Goal: Task Accomplishment & Management: Manage account settings

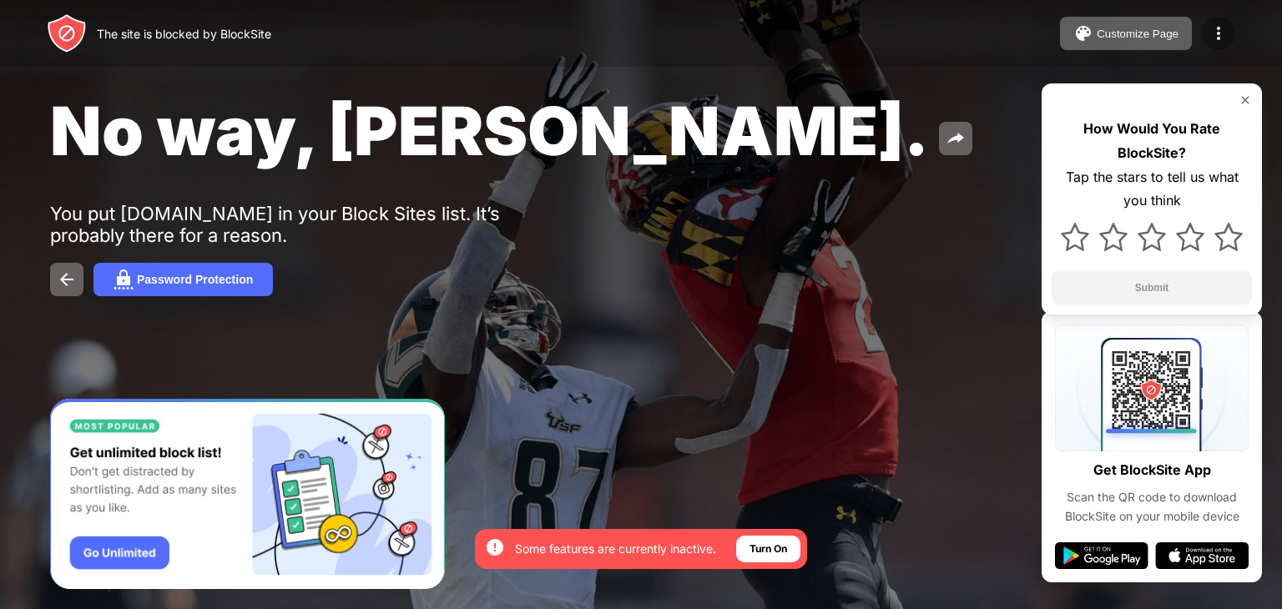
click at [1223, 41] on img at bounding box center [1218, 33] width 20 height 20
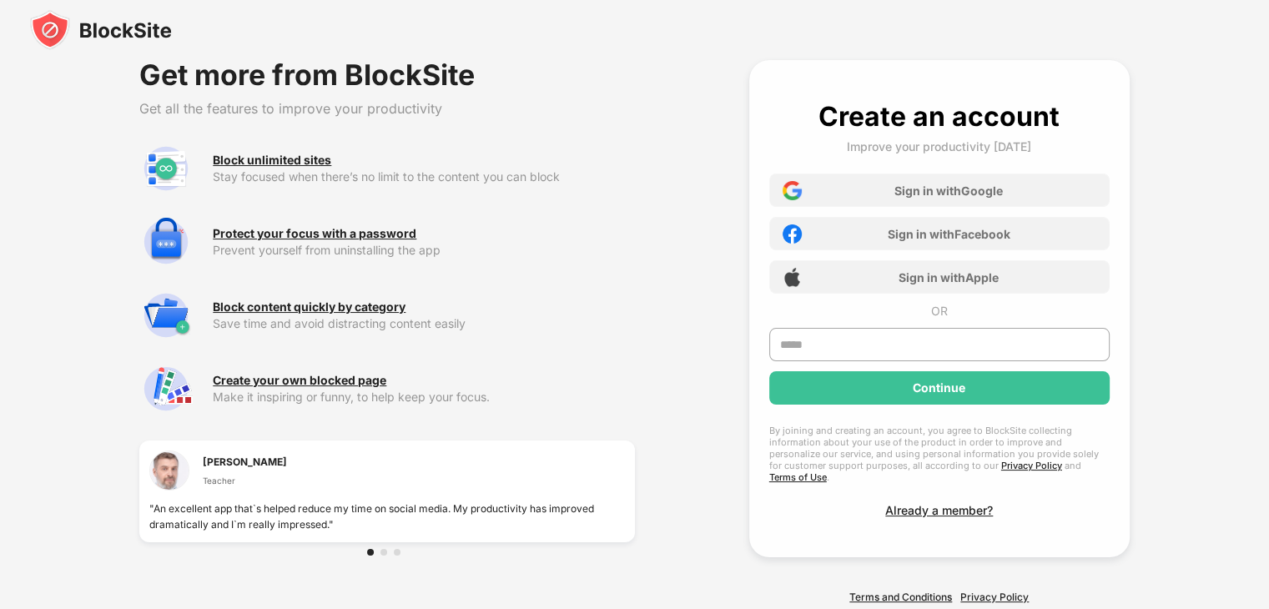
click at [66, 37] on img at bounding box center [101, 30] width 142 height 40
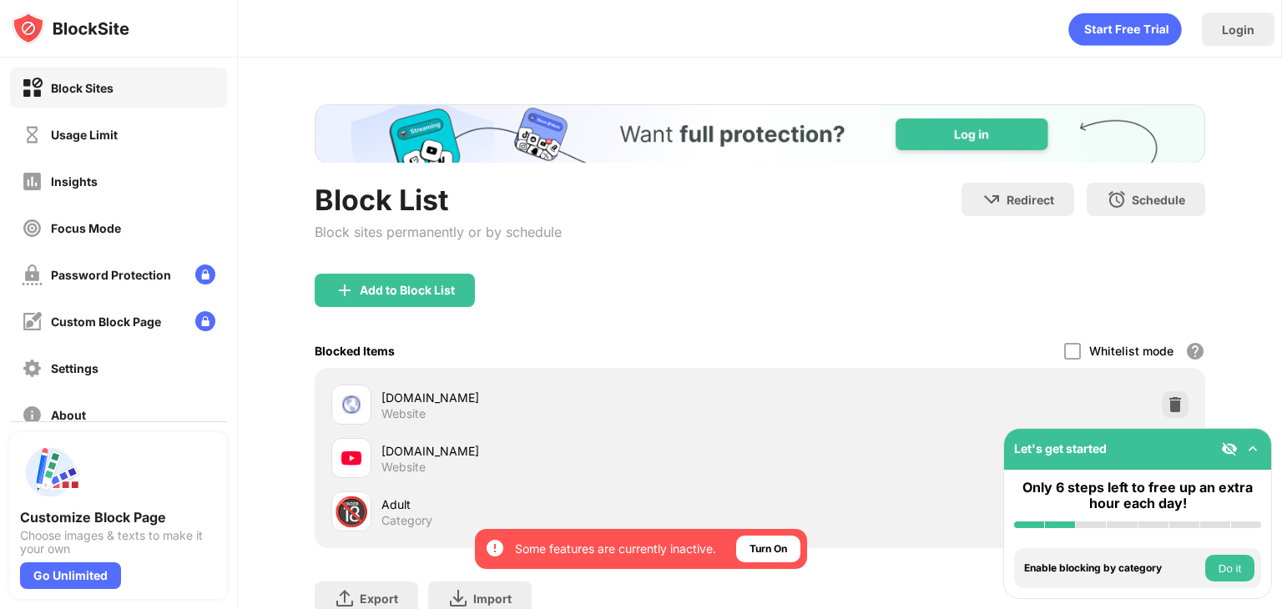
click at [1253, 451] on img at bounding box center [1252, 449] width 17 height 17
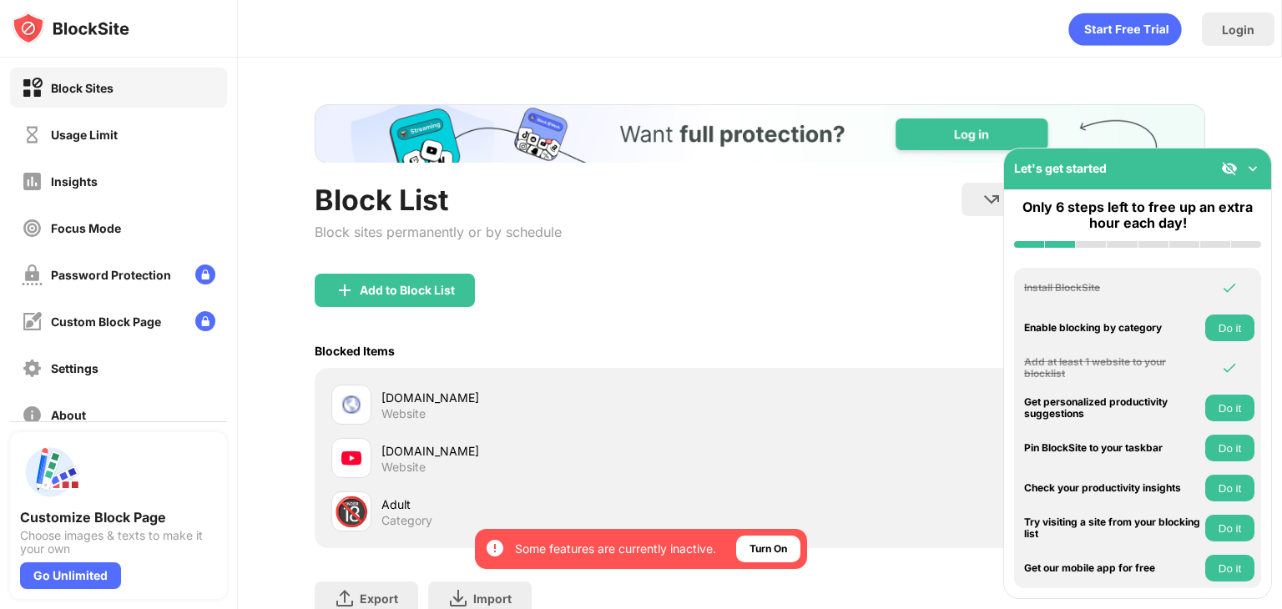
click at [1255, 169] on img at bounding box center [1252, 168] width 17 height 17
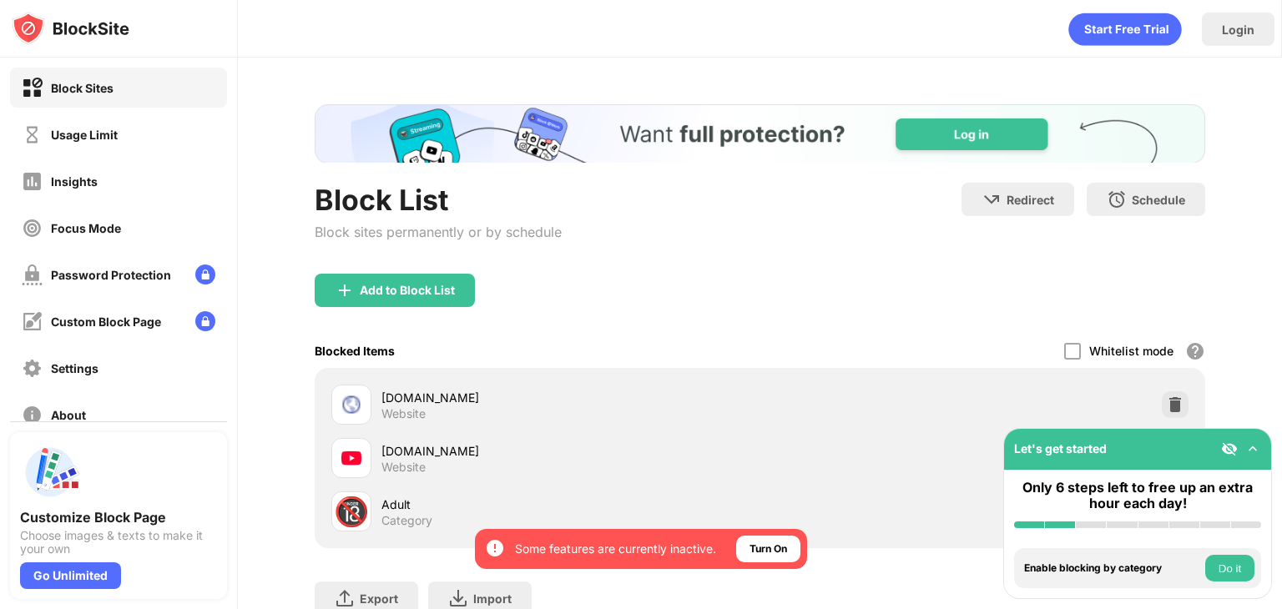
scroll to position [128, 0]
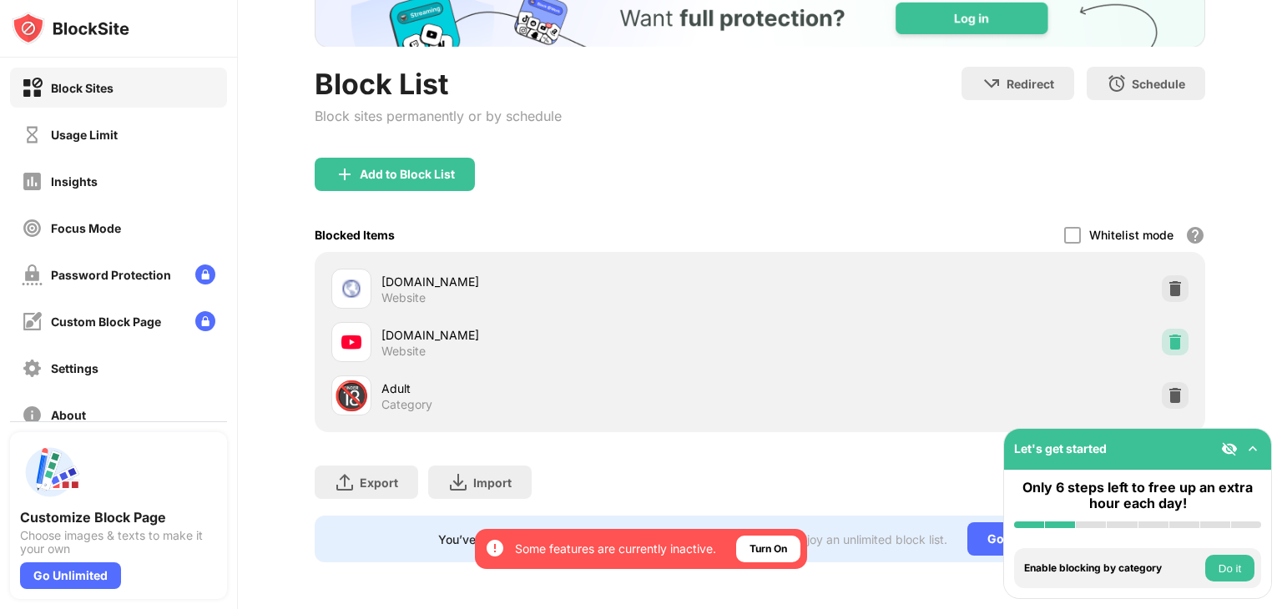
click at [1167, 334] on img at bounding box center [1175, 342] width 17 height 17
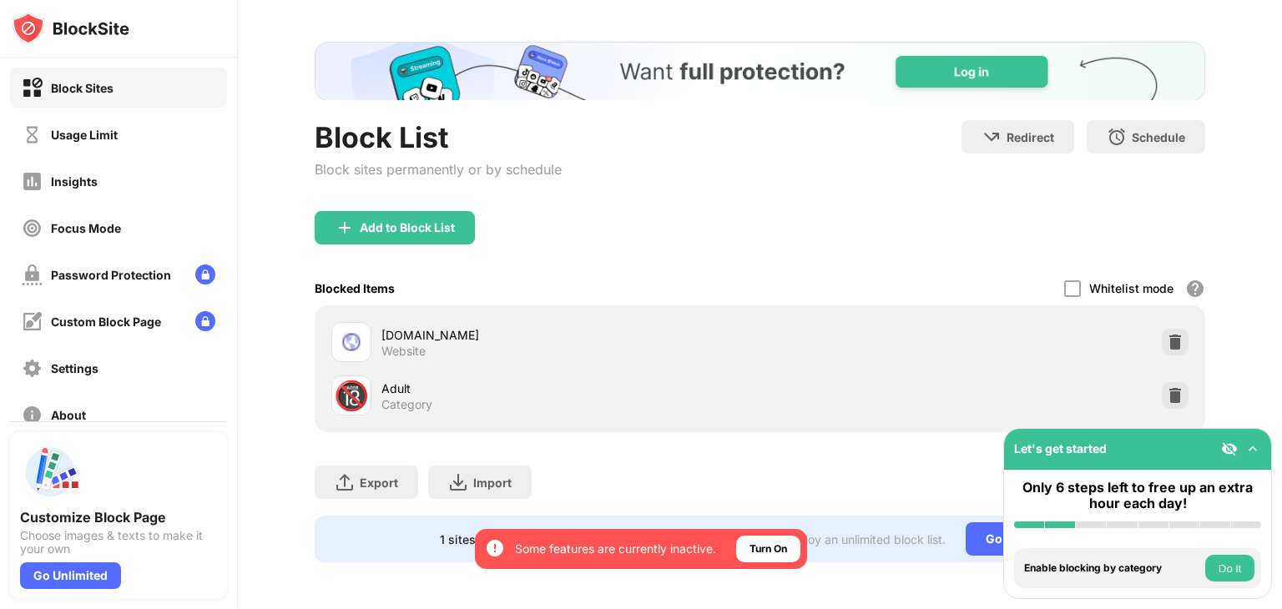
scroll to position [74, 0]
